Goal: Check status: Check status

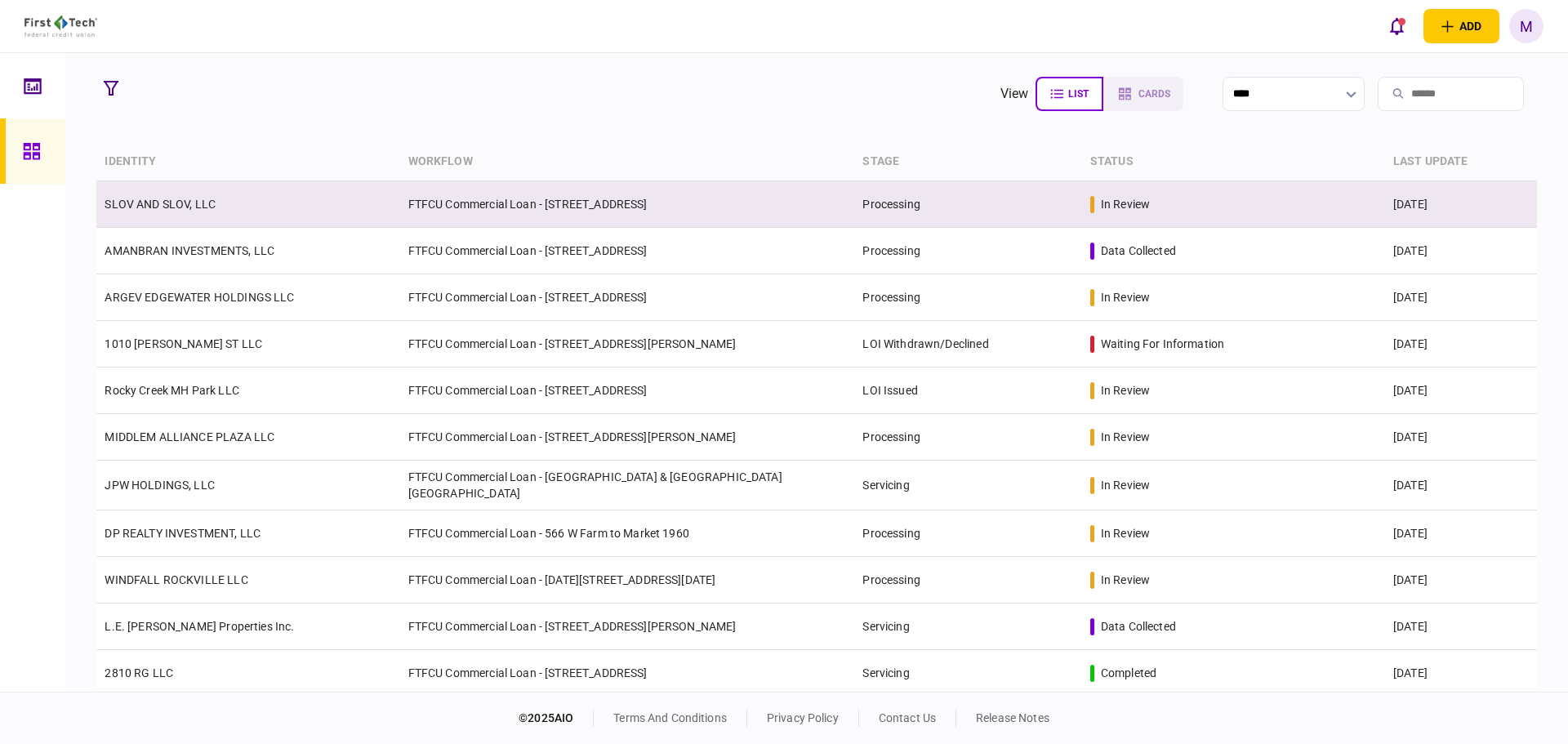
click at [409, 216] on td "FTFCU Commercial Loan - [STREET_ADDRESS]" at bounding box center [627, 204] width 455 height 47
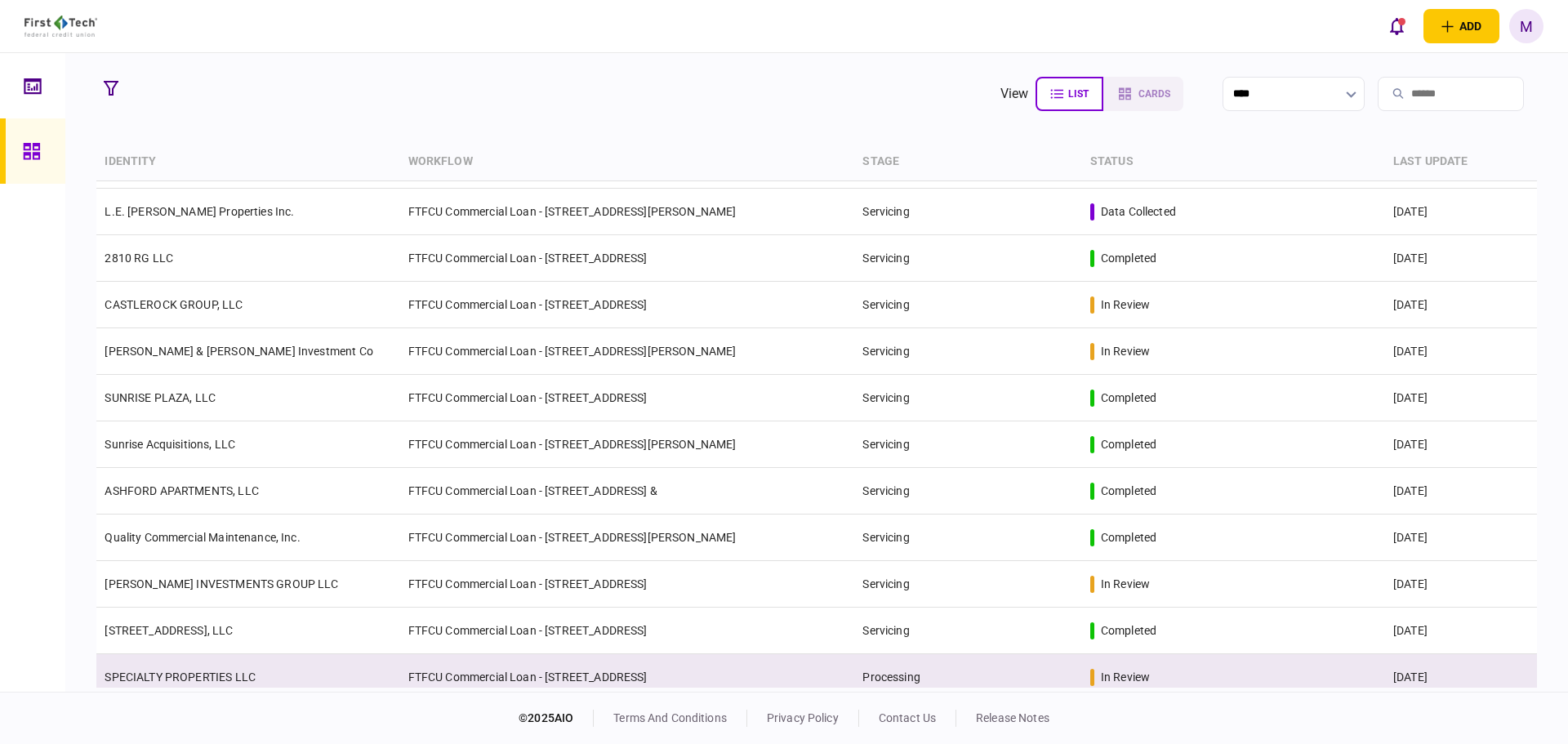
scroll to position [425, 0]
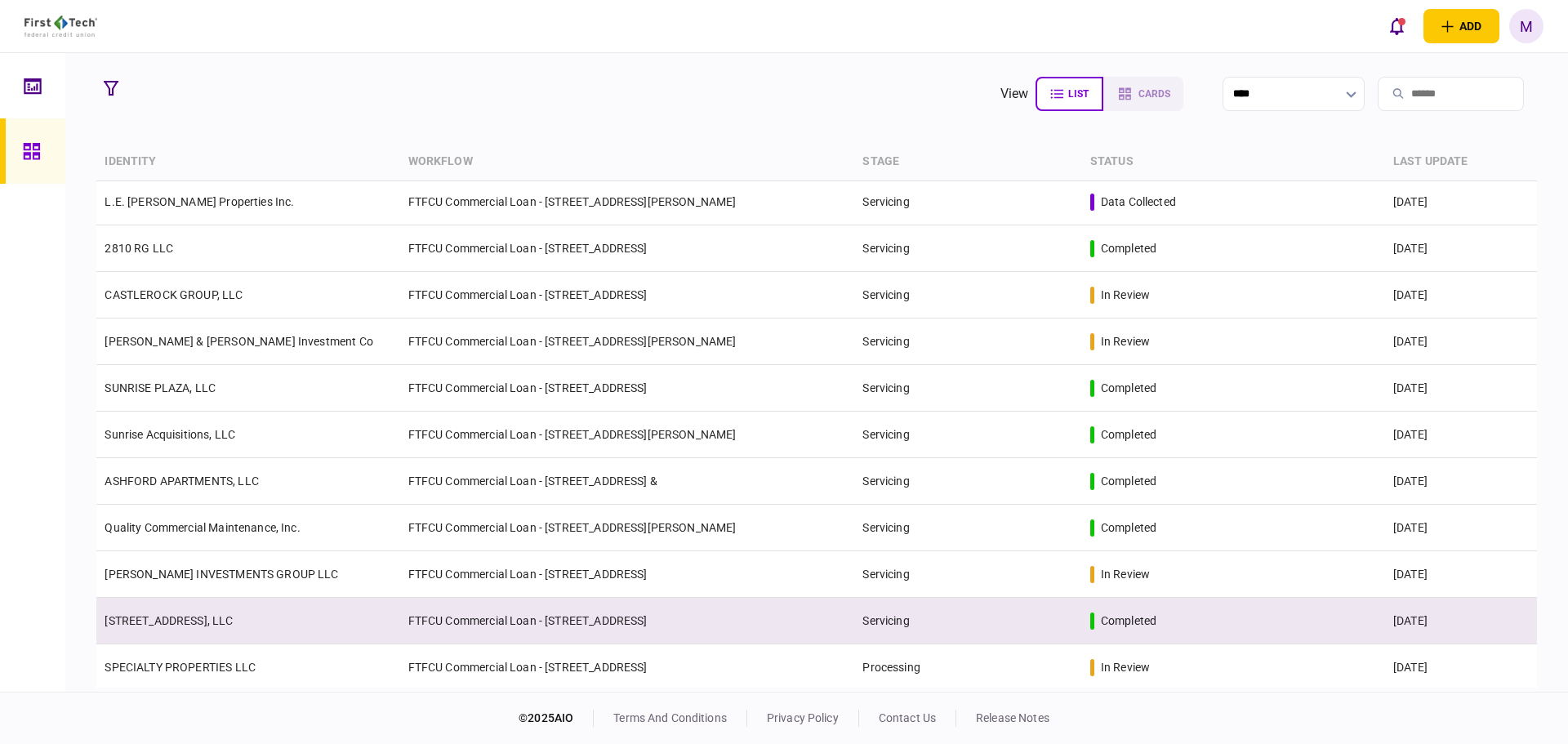
click at [253, 622] on td "[STREET_ADDRESS], LLC" at bounding box center [248, 621] width 303 height 47
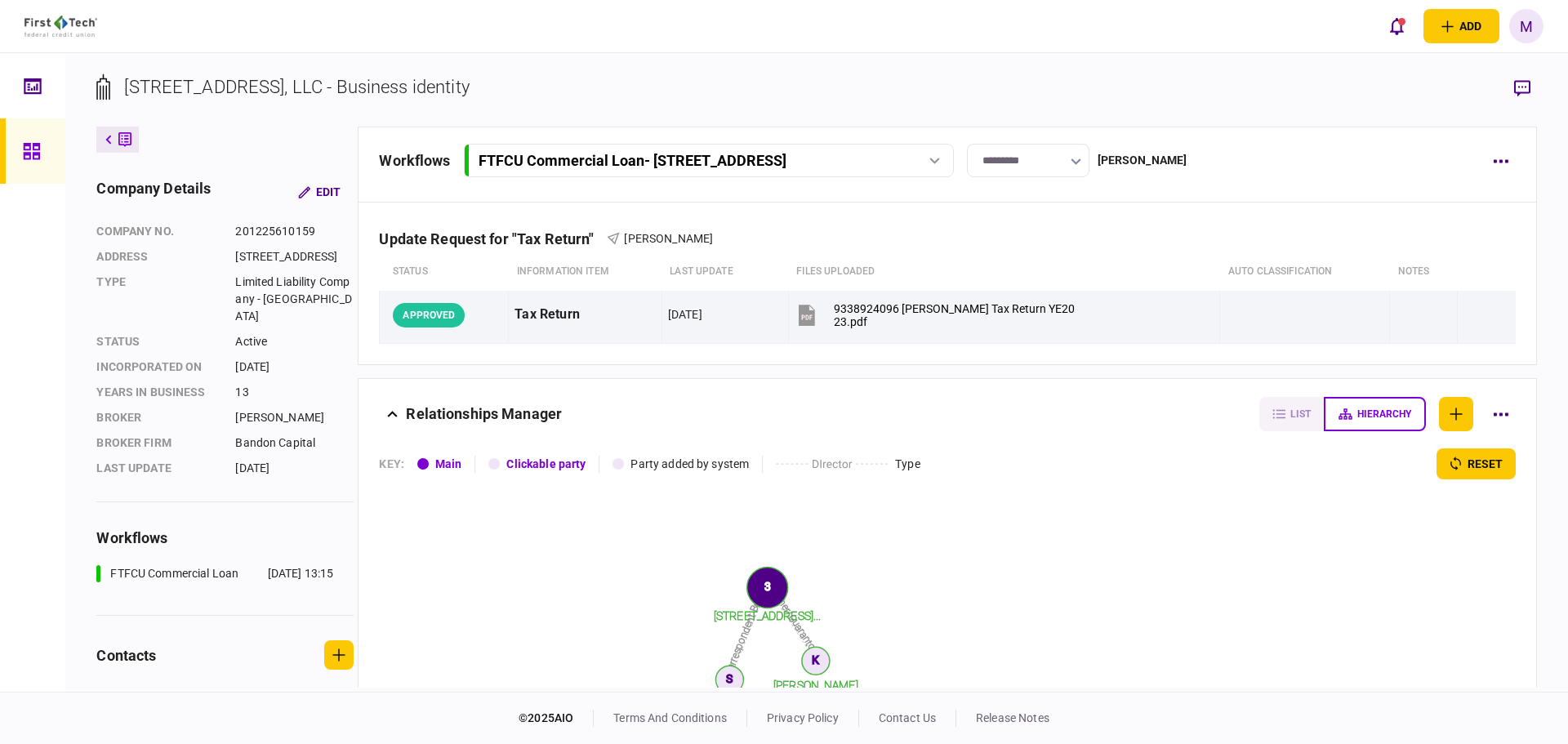
click at [4, 152] on link at bounding box center [32, 151] width 65 height 65
